Goal: Information Seeking & Learning: Learn about a topic

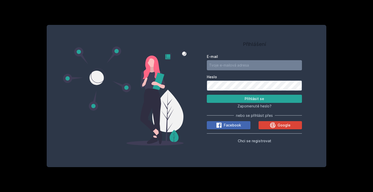
click at [295, 65] on input "E-mail" at bounding box center [254, 65] width 95 height 10
click at [243, 106] on span "Zapomenuté heslo?" at bounding box center [254, 106] width 34 height 4
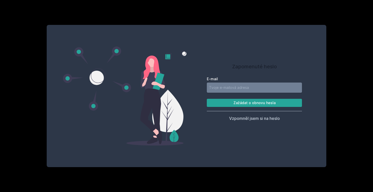
click at [220, 92] on input "E-mail" at bounding box center [254, 87] width 95 height 10
type input "[EMAIL_ADDRESS][DOMAIN_NAME]"
click at [254, 102] on button "Zažádat o obnovu hesla" at bounding box center [254, 103] width 95 height 8
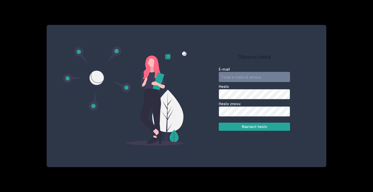
click at [230, 78] on input "email" at bounding box center [254, 77] width 71 height 10
type input "[EMAIL_ADDRESS][DOMAIN_NAME]"
click at [250, 125] on button "Nastavit heslo" at bounding box center [254, 126] width 71 height 8
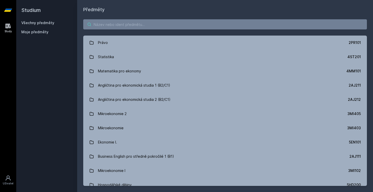
click at [113, 25] on input "search" at bounding box center [225, 24] width 284 height 10
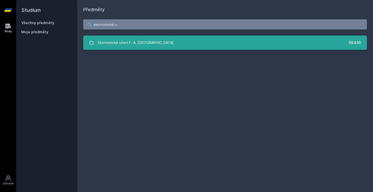
type input "ekonomické u"
click at [121, 38] on div "Ekonomické učení F. A. Hayeka" at bounding box center [136, 43] width 76 height 10
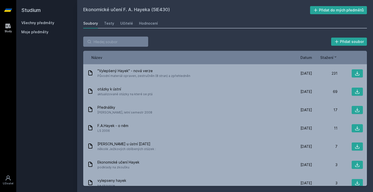
click at [306, 56] on span "Datum" at bounding box center [306, 57] width 12 height 5
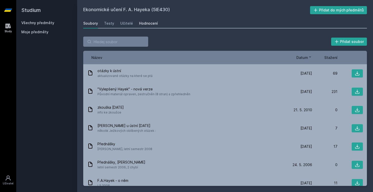
click at [144, 23] on div "Hodnocení" at bounding box center [148, 23] width 19 height 5
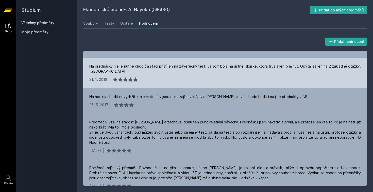
scroll to position [111, 0]
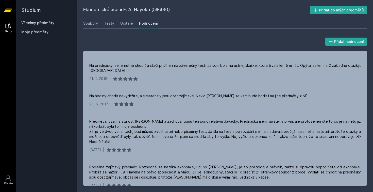
click at [54, 22] on div "Všechny předměty" at bounding box center [46, 22] width 51 height 5
click at [43, 23] on link "Všechny předměty" at bounding box center [37, 23] width 33 height 4
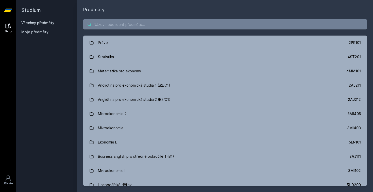
click at [150, 24] on input "search" at bounding box center [225, 24] width 284 height 10
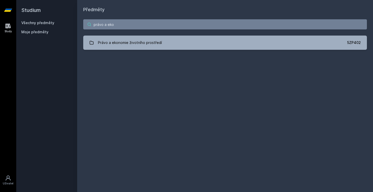
click at [93, 25] on input "právo a eko" at bounding box center [225, 24] width 284 height 10
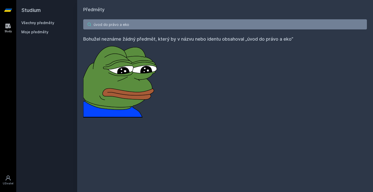
click at [129, 24] on input "úvod do právo a eko" at bounding box center [225, 24] width 284 height 10
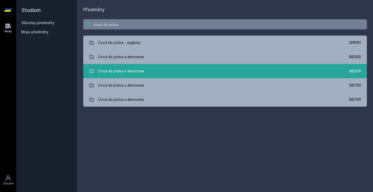
type input "úvod do práva"
click at [151, 69] on link "Úvod do práva a ekonomie 5IE250" at bounding box center [225, 71] width 284 height 14
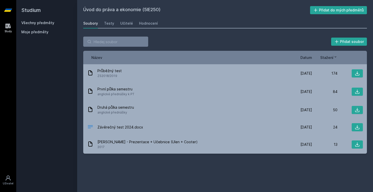
click at [307, 57] on span "Datum" at bounding box center [306, 57] width 12 height 5
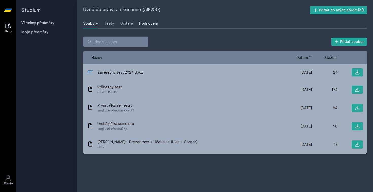
click at [139, 21] on div "Hodnocení" at bounding box center [148, 23] width 19 height 5
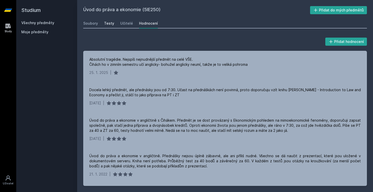
click at [110, 24] on div "Testy" at bounding box center [109, 23] width 10 height 5
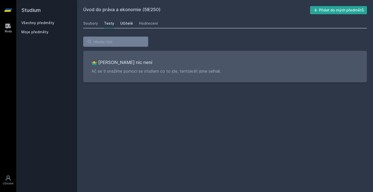
click at [121, 24] on div "Učitelé" at bounding box center [126, 23] width 13 height 5
click at [92, 24] on div "Soubory" at bounding box center [90, 23] width 15 height 5
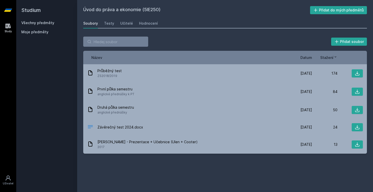
click at [45, 22] on link "Všechny předměty" at bounding box center [37, 23] width 33 height 4
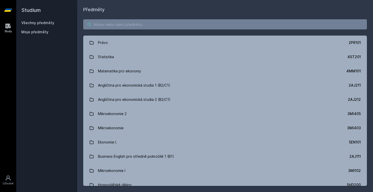
click at [100, 25] on input "search" at bounding box center [225, 24] width 284 height 10
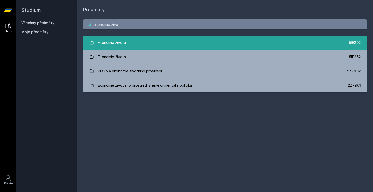
type input "ekonomie živo"
click at [114, 47] on div "Ekonomie života" at bounding box center [112, 43] width 28 height 10
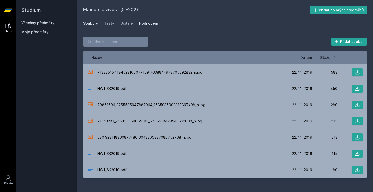
click at [144, 24] on div "Hodnocení" at bounding box center [148, 23] width 19 height 5
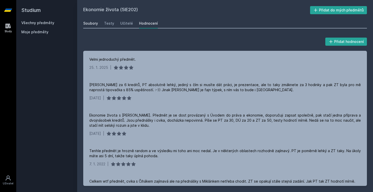
click at [91, 25] on div "Soubory" at bounding box center [90, 23] width 15 height 5
